Goal: Task Accomplishment & Management: Use online tool/utility

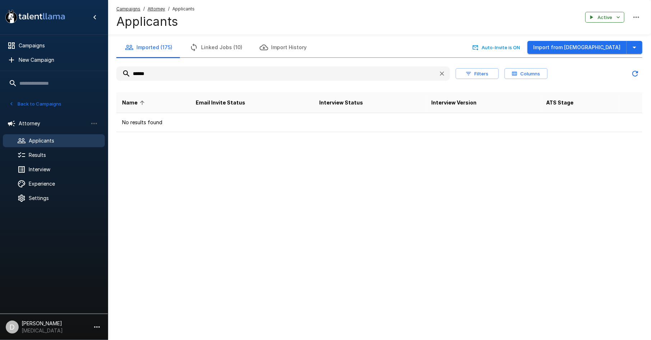
click at [28, 102] on button "Back to Campaigns" at bounding box center [35, 103] width 56 height 11
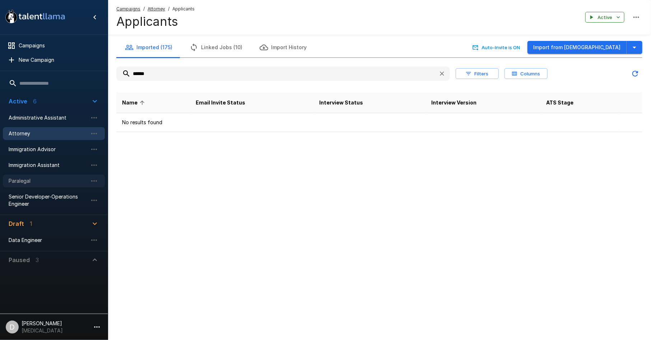
click at [40, 176] on div "Paralegal" at bounding box center [54, 181] width 102 height 13
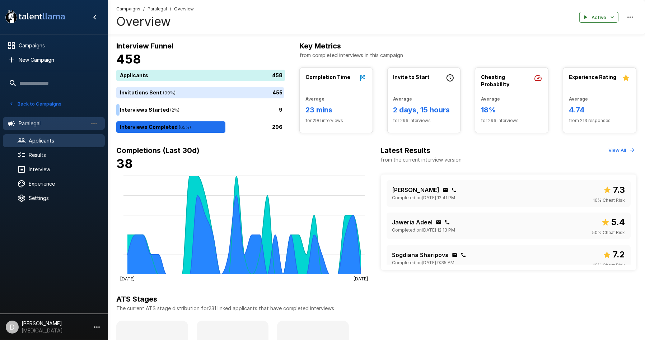
click at [32, 142] on span "Applicants" at bounding box center [64, 140] width 70 height 7
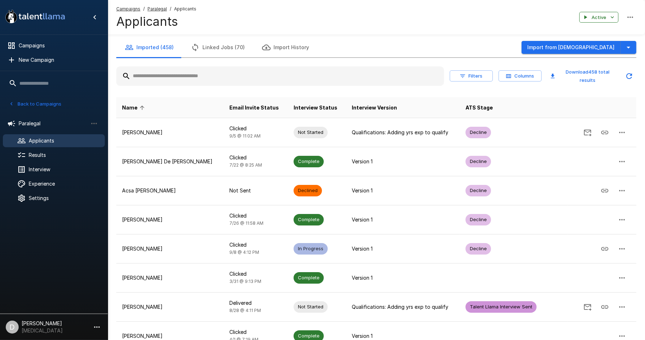
click at [184, 78] on input "text" at bounding box center [280, 76] width 328 height 13
click at [186, 74] on input "text" at bounding box center [280, 76] width 328 height 13
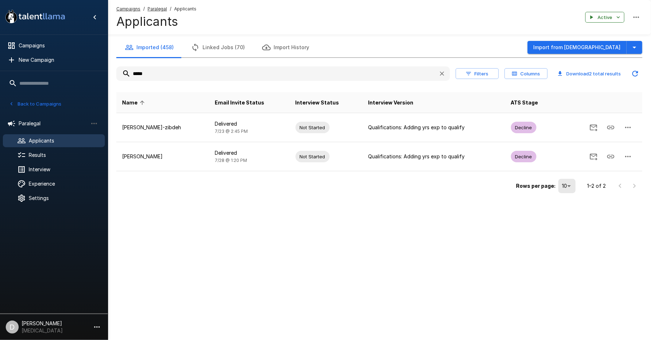
drag, startPoint x: 151, startPoint y: 76, endPoint x: 115, endPoint y: 76, distance: 35.9
click at [115, 76] on div "Imported (458) Linked Jobs (70) Import History Import from Jobvite ***** Filter…" at bounding box center [379, 116] width 543 height 158
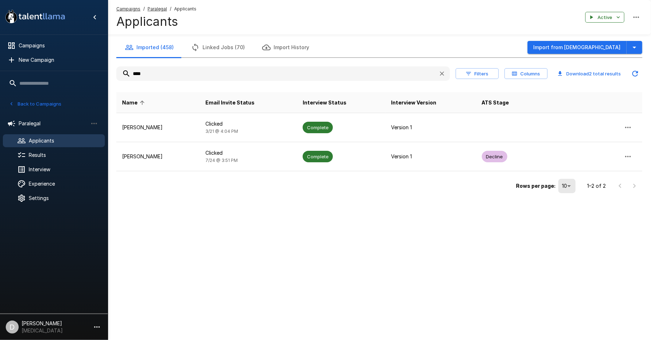
type input "****"
click at [221, 48] on button "Linked Jobs (70)" at bounding box center [217, 47] width 71 height 20
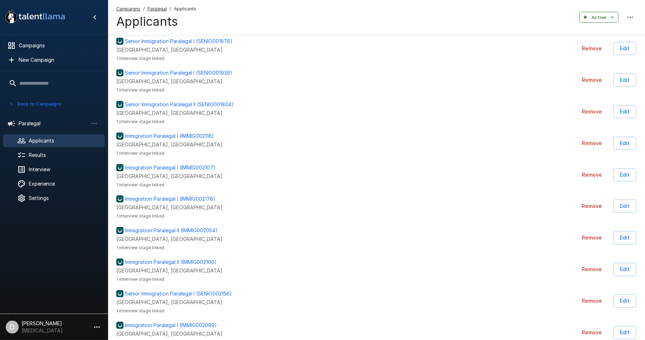
scroll to position [239, 0]
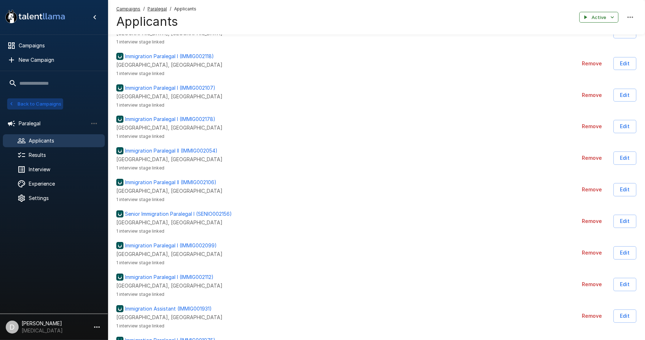
click at [28, 101] on button "Back to Campaigns" at bounding box center [35, 103] width 56 height 11
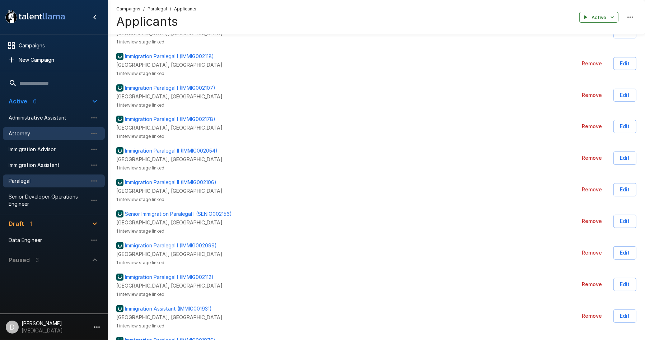
click at [24, 135] on span "Attorney" at bounding box center [48, 133] width 79 height 7
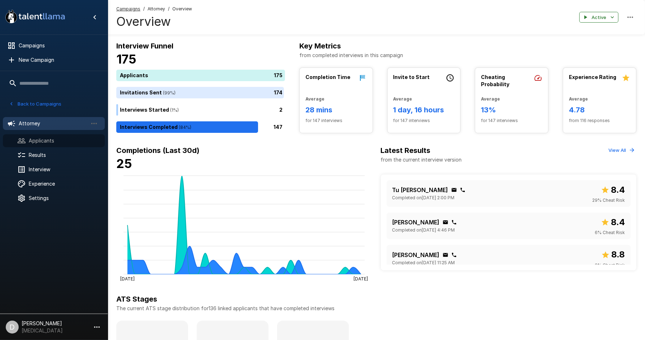
click at [24, 135] on div "Applicants" at bounding box center [54, 140] width 102 height 13
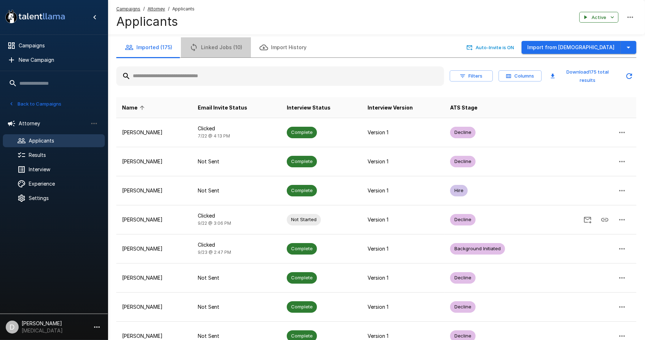
click at [224, 48] on button "Linked Jobs (10)" at bounding box center [216, 47] width 70 height 20
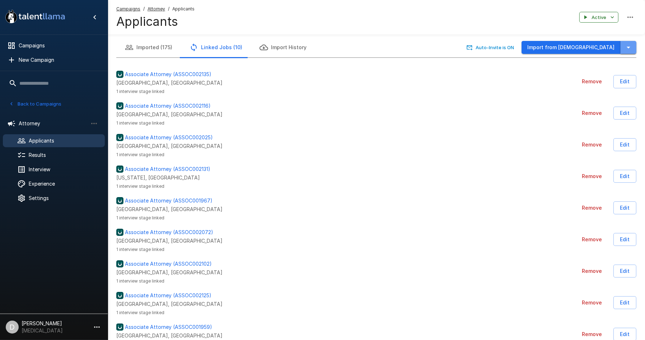
click at [629, 43] on icon "button" at bounding box center [629, 47] width 9 height 9
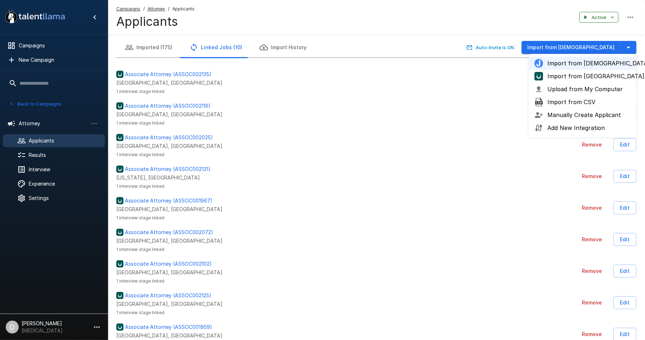
click at [596, 75] on span "Import from [GEOGRAPHIC_DATA]" at bounding box center [589, 76] width 83 height 9
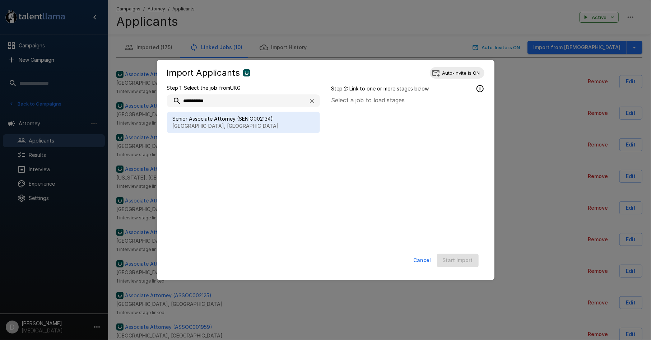
type input "**********"
click at [253, 123] on p "[GEOGRAPHIC_DATA], [GEOGRAPHIC_DATA]" at bounding box center [244, 125] width 142 height 7
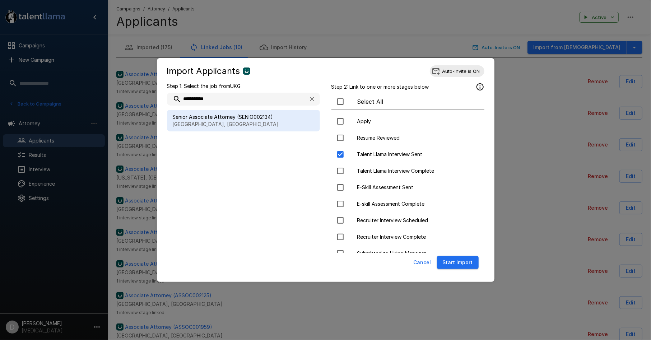
click at [468, 265] on button "Start Import" at bounding box center [458, 262] width 42 height 13
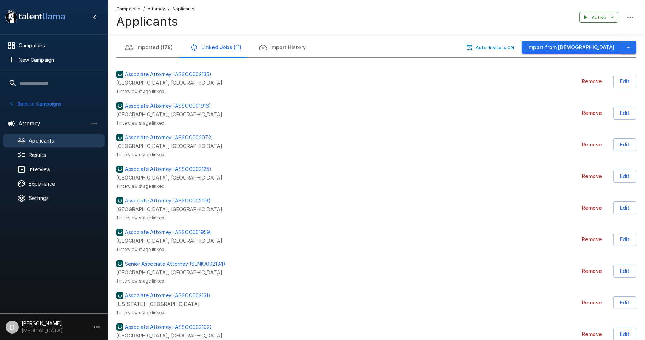
click at [626, 46] on icon "button" at bounding box center [629, 47] width 9 height 9
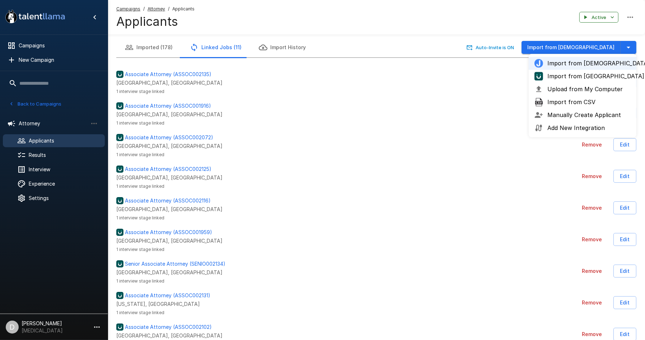
click at [591, 73] on span "Import from [GEOGRAPHIC_DATA]" at bounding box center [589, 76] width 83 height 9
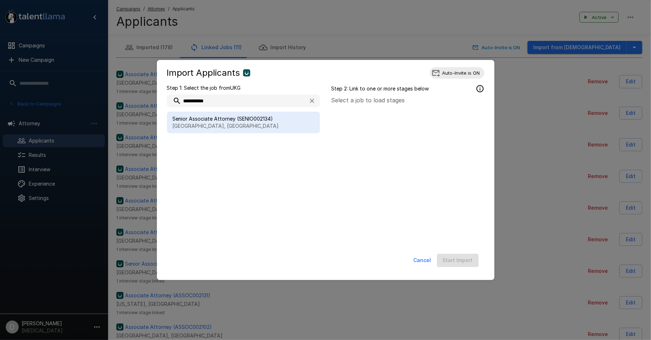
type input "**********"
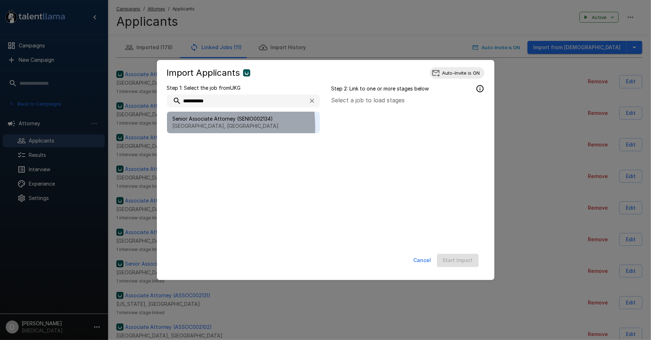
click at [175, 127] on p "[GEOGRAPHIC_DATA], [GEOGRAPHIC_DATA]" at bounding box center [244, 125] width 142 height 7
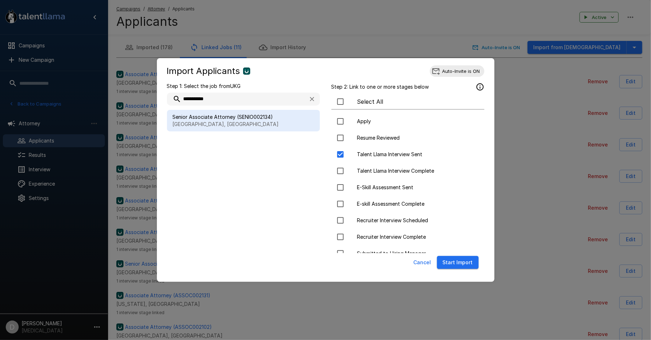
click at [472, 264] on button "Start Import" at bounding box center [458, 262] width 42 height 13
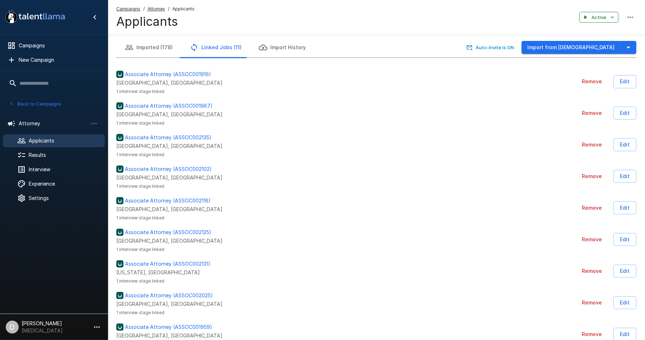
click at [41, 108] on button "Back to Campaigns" at bounding box center [35, 103] width 56 height 11
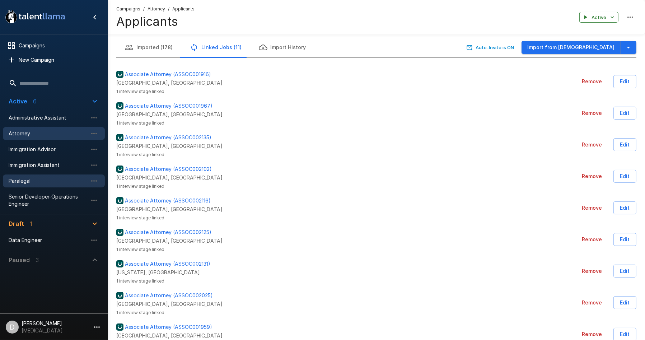
click at [39, 182] on span "Paralegal" at bounding box center [48, 180] width 79 height 7
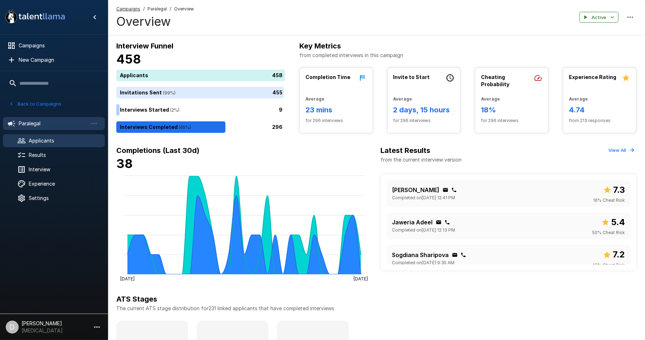
click at [56, 142] on span "Applicants" at bounding box center [64, 140] width 70 height 7
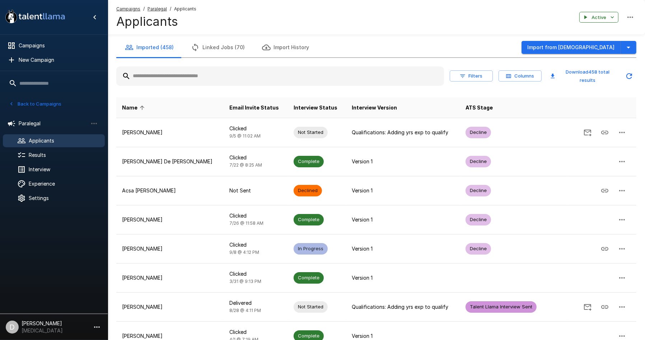
click at [233, 51] on button "Linked Jobs (70)" at bounding box center [217, 47] width 71 height 20
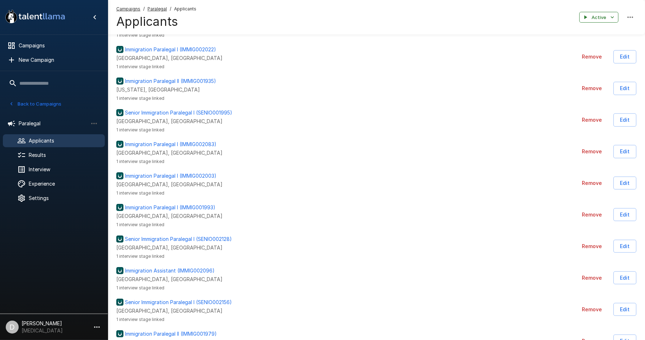
scroll to position [997, 0]
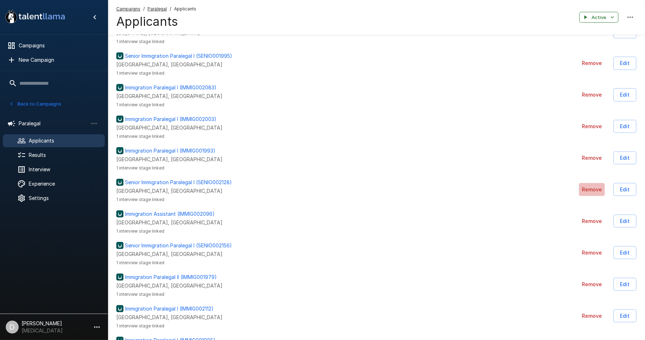
click at [594, 191] on button "Remove" at bounding box center [592, 189] width 26 height 13
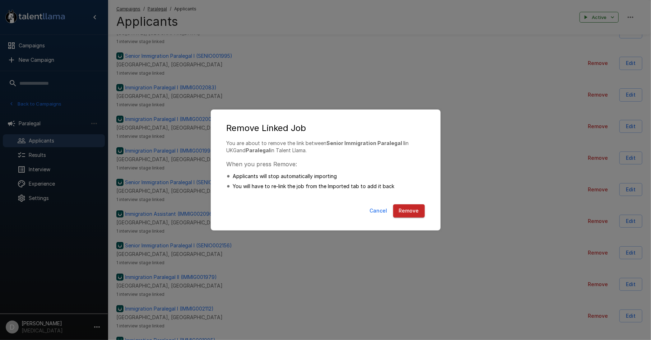
click at [411, 213] on button "Remove" at bounding box center [409, 210] width 32 height 13
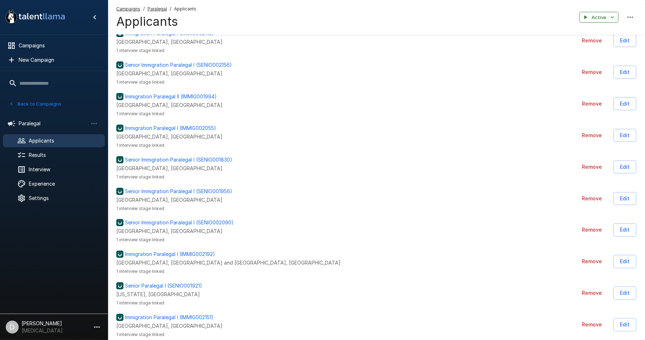
scroll to position [1612, 0]
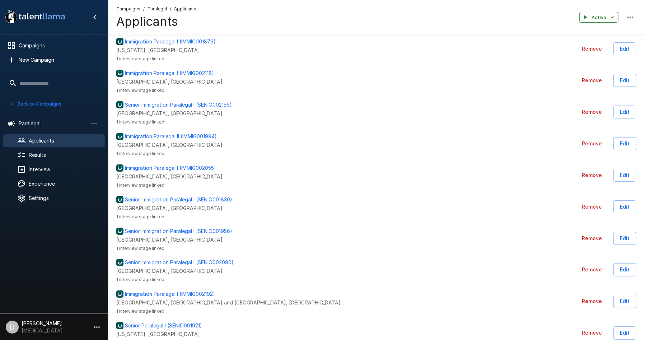
click at [588, 109] on button "Remove" at bounding box center [592, 112] width 26 height 13
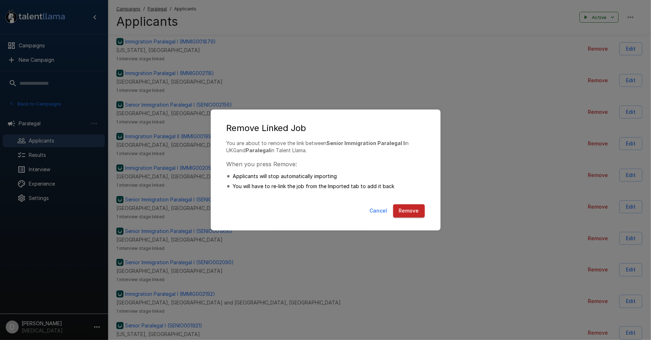
click at [409, 210] on button "Remove" at bounding box center [409, 210] width 32 height 13
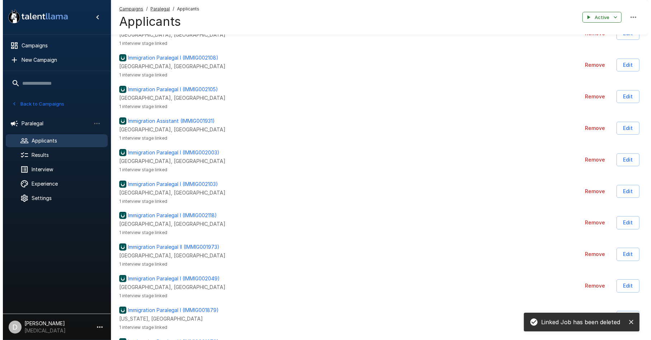
scroll to position [0, 0]
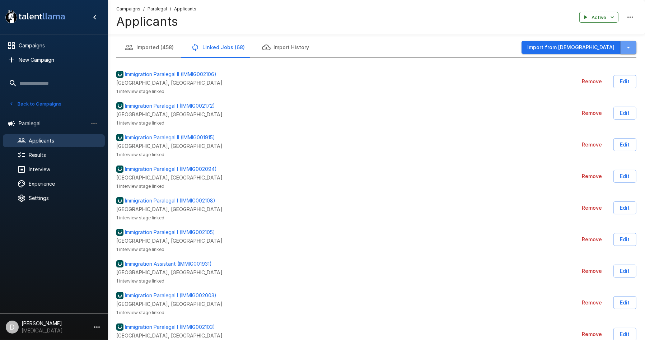
click at [632, 44] on icon "button" at bounding box center [629, 47] width 9 height 9
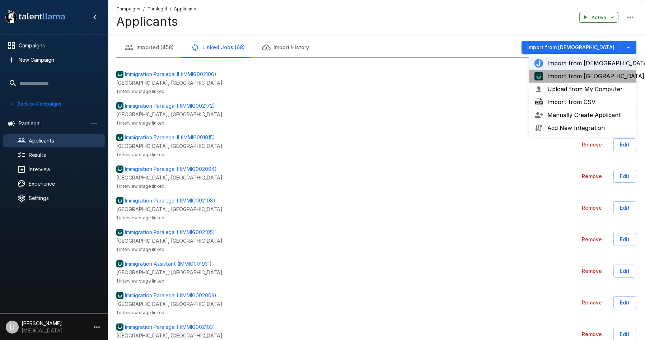
click at [596, 78] on span "Import from [GEOGRAPHIC_DATA]" at bounding box center [589, 76] width 83 height 9
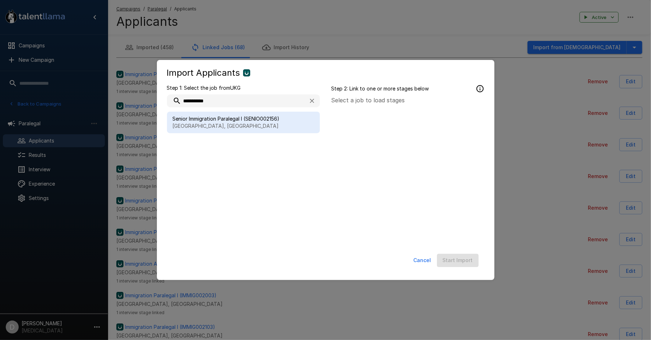
type input "**********"
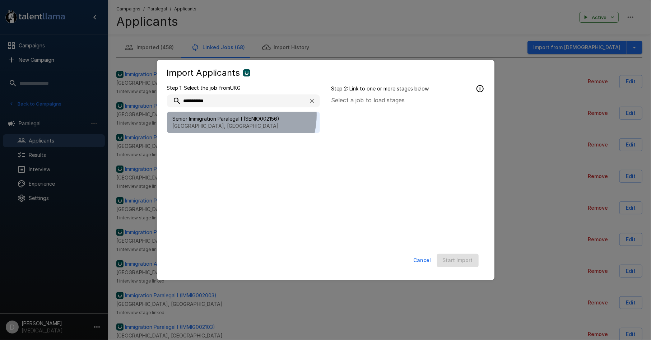
click at [238, 115] on span "Senior Immigration Paralegal I (SENIO002156)" at bounding box center [244, 118] width 142 height 7
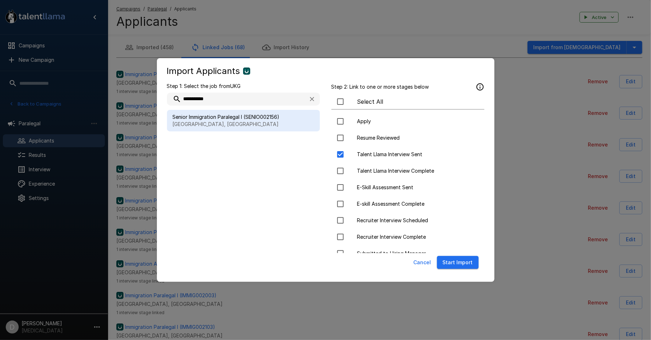
click at [453, 261] on button "Start Import" at bounding box center [458, 262] width 42 height 13
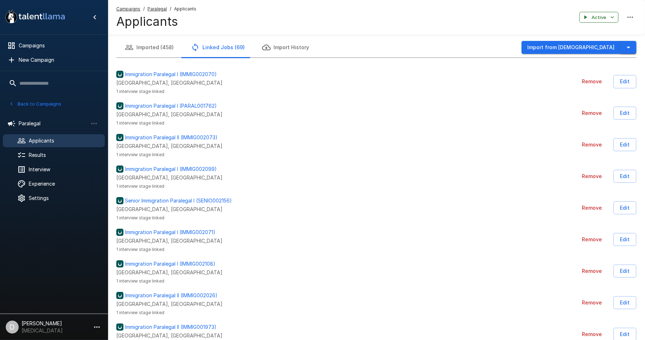
click at [624, 48] on button "button" at bounding box center [629, 47] width 16 height 13
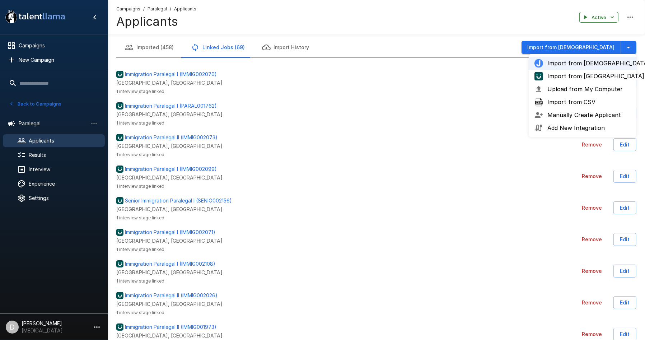
click at [602, 75] on span "Import from [GEOGRAPHIC_DATA]" at bounding box center [589, 76] width 83 height 9
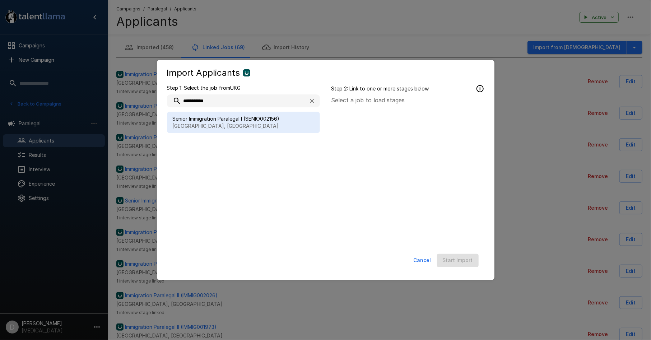
type input "**********"
click at [227, 120] on span "Senior Immigration Paralegal I (SENIO002156)" at bounding box center [244, 118] width 142 height 7
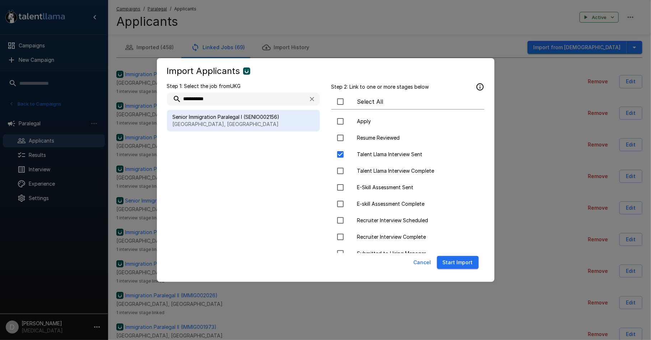
click at [460, 263] on button "Start Import" at bounding box center [458, 262] width 42 height 13
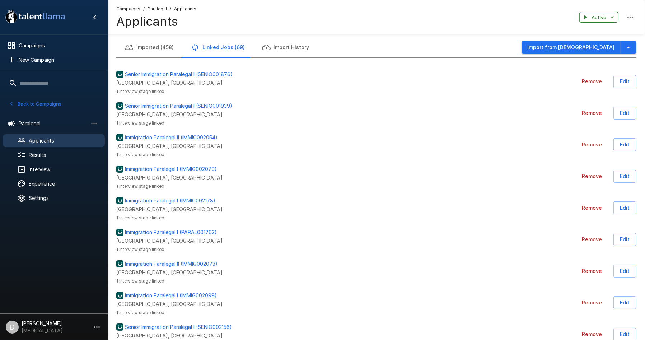
click at [44, 104] on button "Back to Campaigns" at bounding box center [35, 103] width 56 height 11
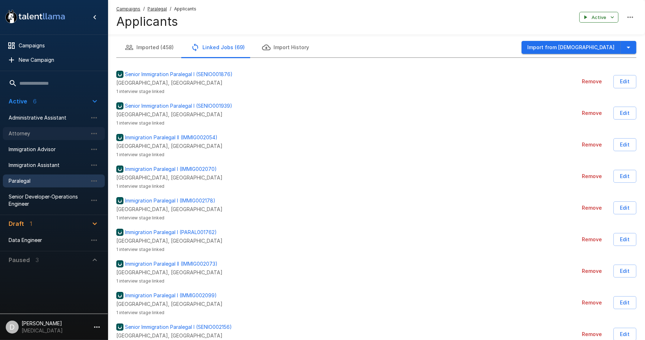
click at [45, 135] on span "Attorney" at bounding box center [48, 133] width 79 height 7
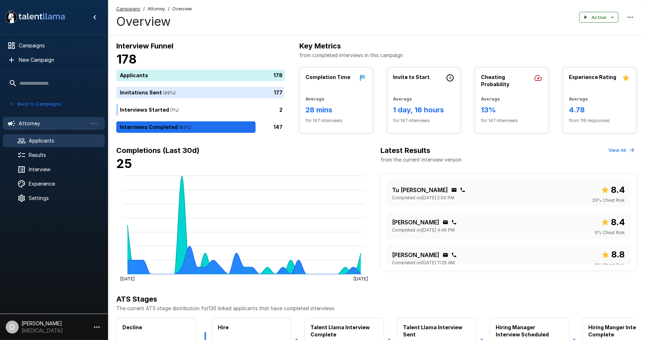
click at [51, 142] on span "Applicants" at bounding box center [64, 140] width 70 height 7
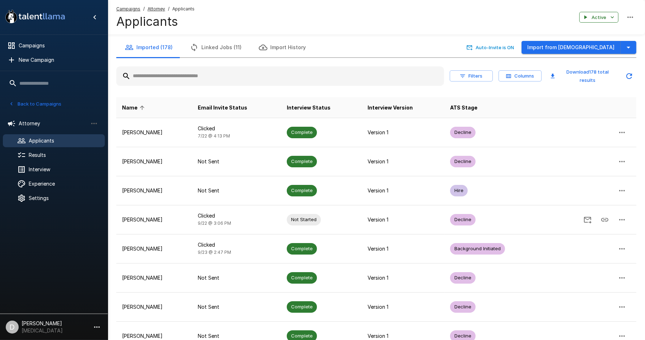
click at [186, 81] on input "text" at bounding box center [280, 76] width 328 height 13
type input "**"
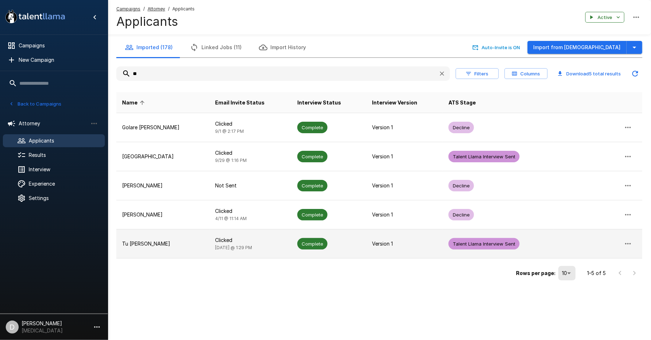
click at [177, 245] on p "Tu [PERSON_NAME]" at bounding box center [163, 243] width 82 height 7
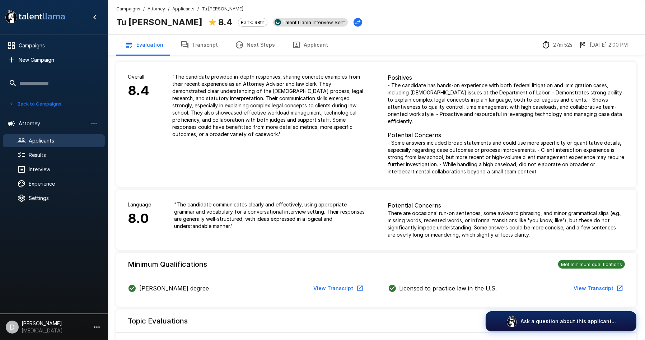
click at [280, 20] on span "Talent Llama Interview Sent" at bounding box center [314, 22] width 68 height 6
click at [187, 48] on button "Transcript" at bounding box center [199, 45] width 55 height 20
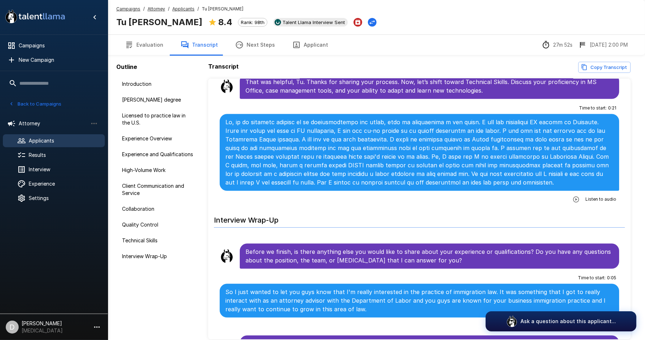
scroll to position [33, 0]
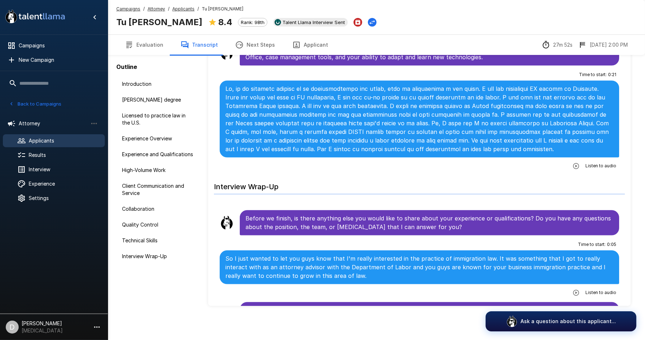
click at [238, 46] on icon "button" at bounding box center [239, 45] width 9 height 9
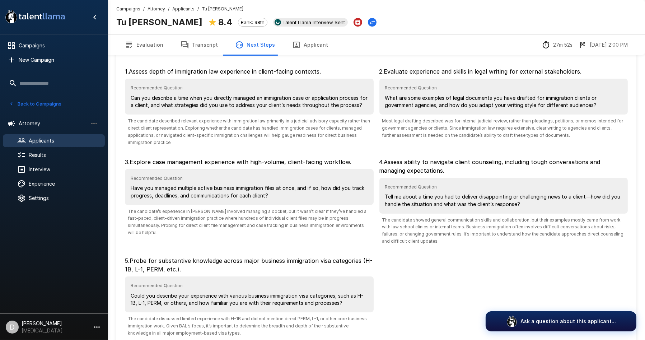
click at [200, 50] on button "Transcript" at bounding box center [199, 45] width 55 height 20
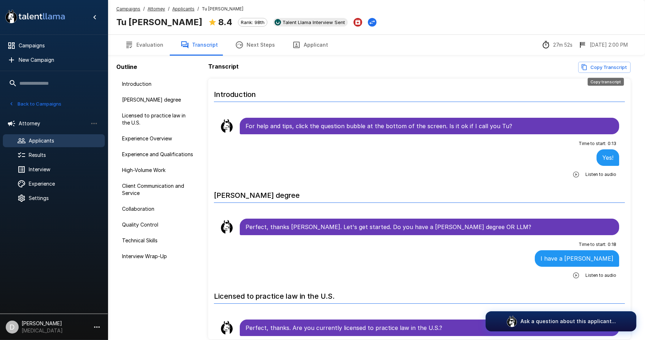
click at [598, 63] on button "Copy Transcript" at bounding box center [605, 67] width 52 height 11
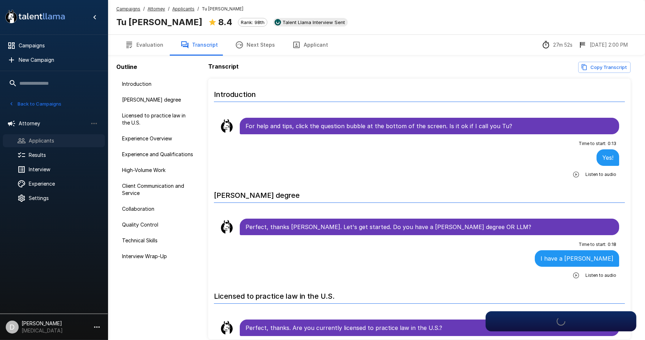
click at [46, 139] on span "Applicants" at bounding box center [64, 140] width 70 height 7
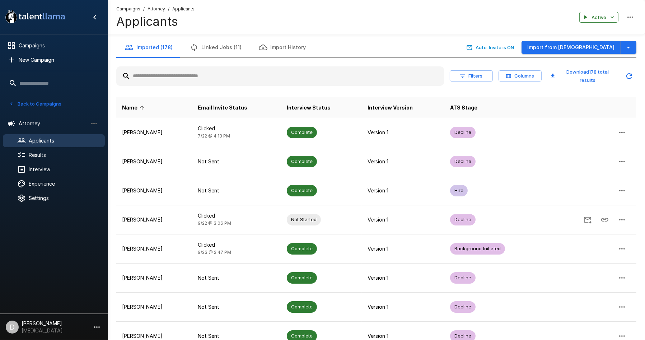
click at [179, 80] on input "text" at bounding box center [280, 76] width 328 height 13
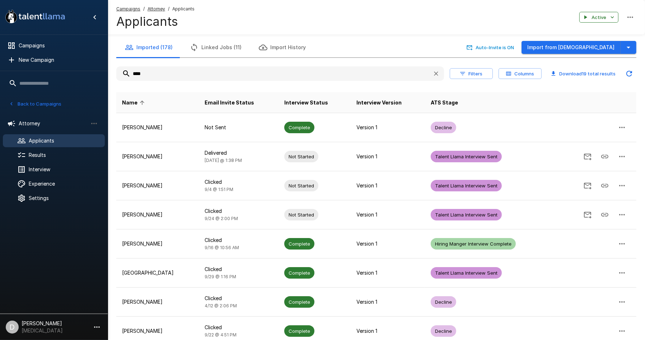
type input "****"
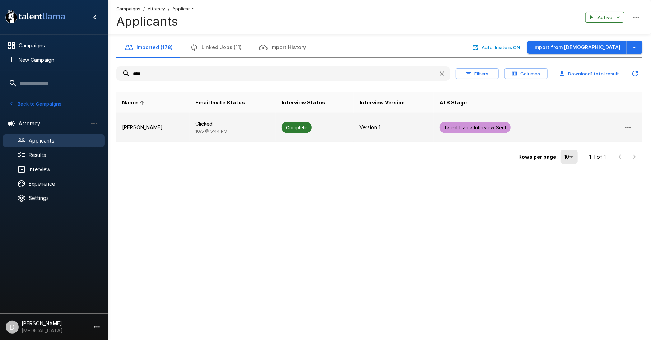
click at [169, 126] on p "[PERSON_NAME]" at bounding box center [153, 127] width 62 height 7
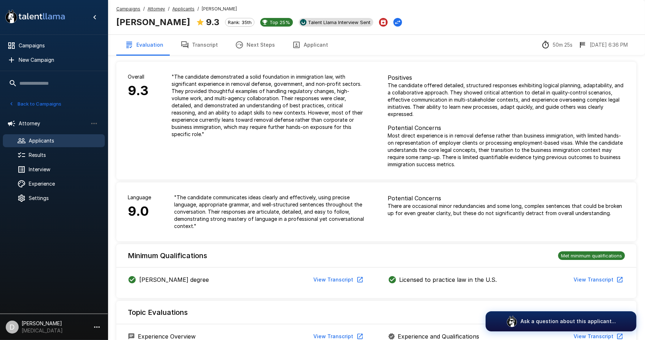
click at [336, 21] on span "Talent Llama Interview Sent" at bounding box center [339, 22] width 68 height 6
click at [195, 42] on button "Transcript" at bounding box center [199, 45] width 55 height 20
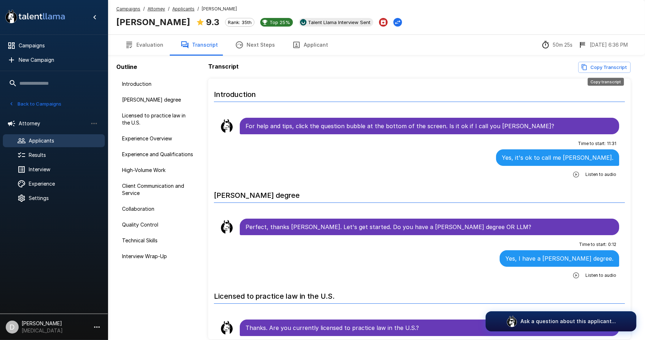
click at [584, 71] on button "Copy Transcript" at bounding box center [605, 67] width 52 height 11
